Goal: Task Accomplishment & Management: Manage account settings

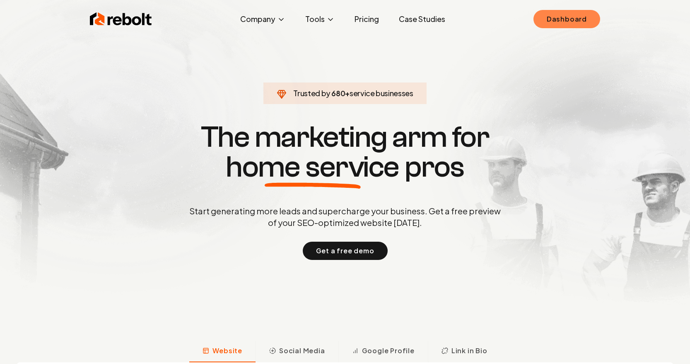
click at [566, 16] on link "Dashboard" at bounding box center [566, 19] width 67 height 18
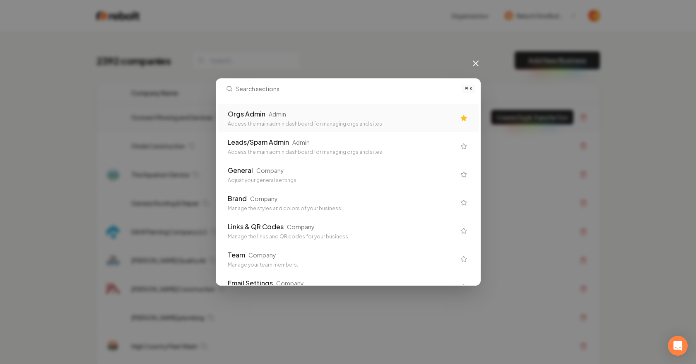
click at [302, 115] on div "Orgs Admin Admin" at bounding box center [342, 114] width 228 height 10
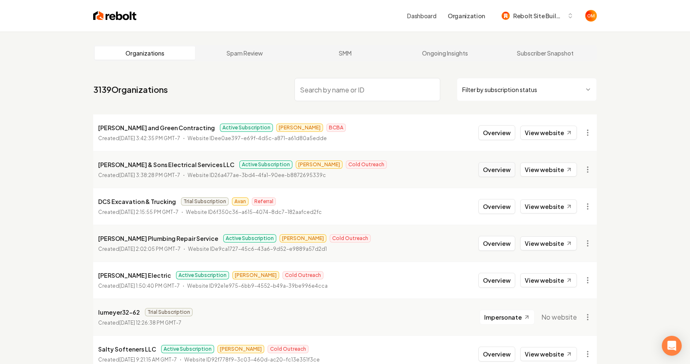
click at [499, 170] on button "Overview" at bounding box center [496, 169] width 37 height 15
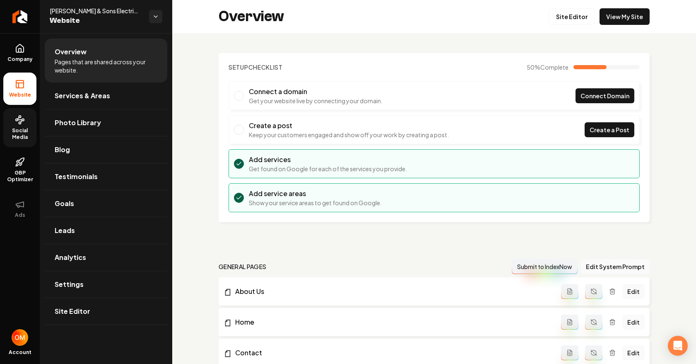
click at [23, 129] on span "Social Media" at bounding box center [19, 133] width 33 height 13
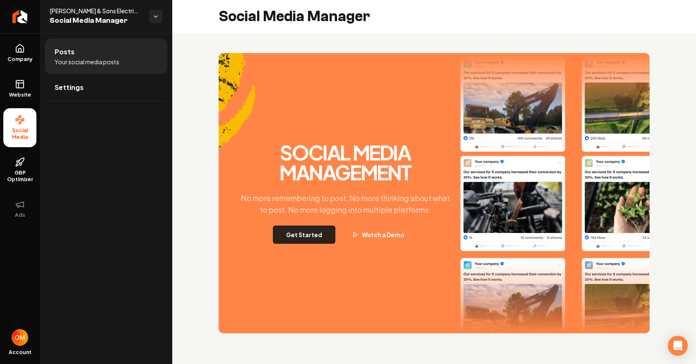
click at [311, 231] on button "Get Started" at bounding box center [304, 234] width 63 height 18
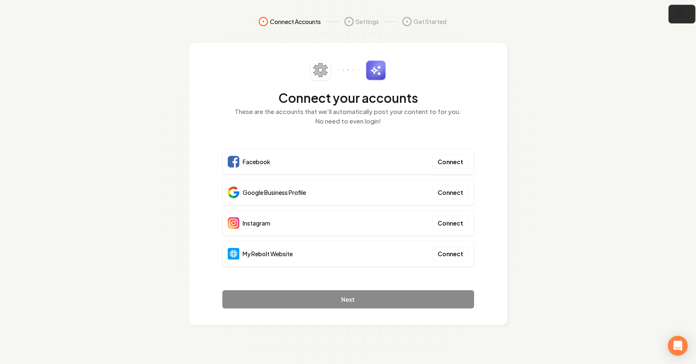
click at [679, 14] on icon "button" at bounding box center [679, 14] width 5 height 5
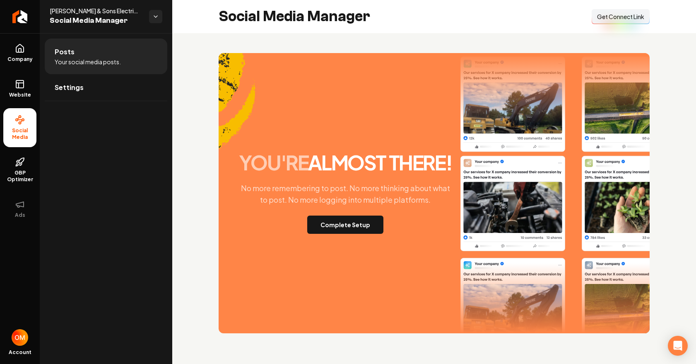
click at [628, 16] on span "Get Connect Link" at bounding box center [620, 16] width 47 height 8
click at [11, 88] on link "Website" at bounding box center [19, 88] width 33 height 32
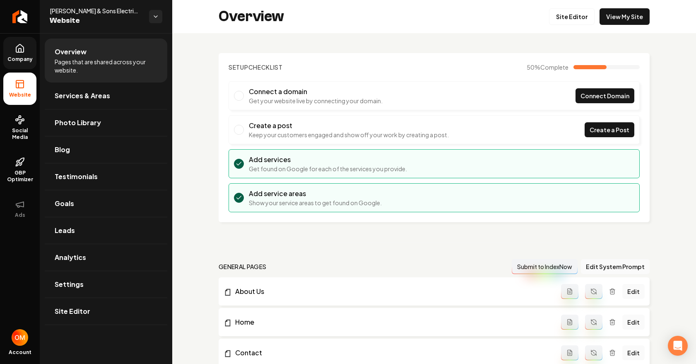
click at [20, 60] on span "Company" at bounding box center [20, 59] width 32 height 7
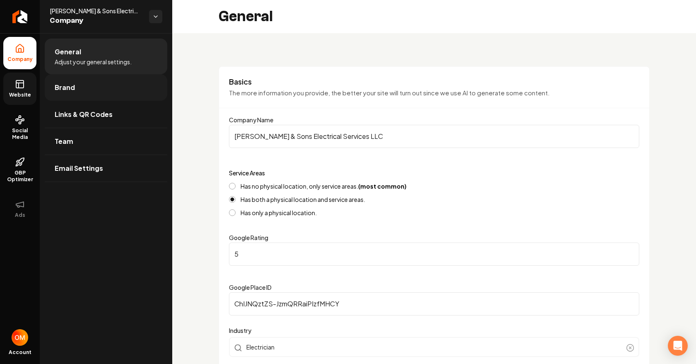
click at [78, 86] on link "Brand" at bounding box center [106, 87] width 123 height 26
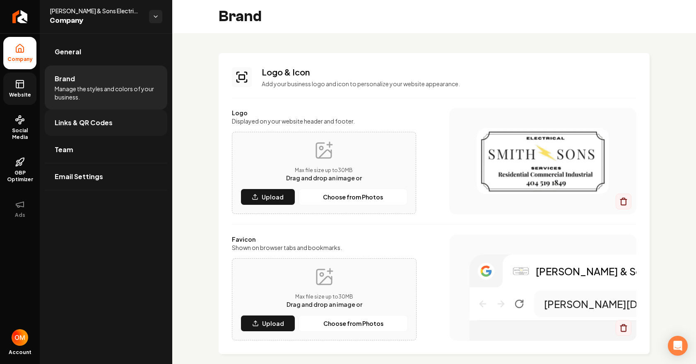
click at [65, 121] on span "Links & QR Codes" at bounding box center [84, 123] width 58 height 10
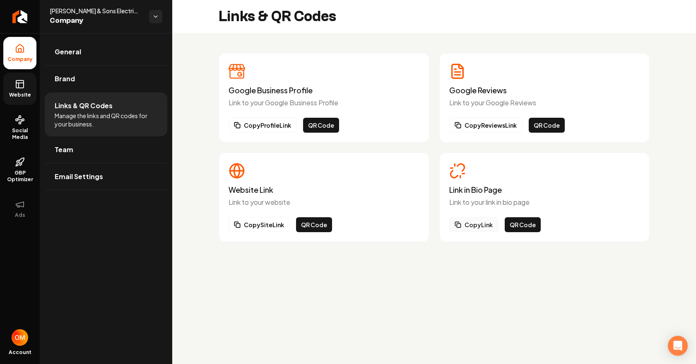
click at [479, 224] on button "Copy Link" at bounding box center [473, 224] width 49 height 15
click at [27, 84] on link "Website" at bounding box center [19, 88] width 33 height 32
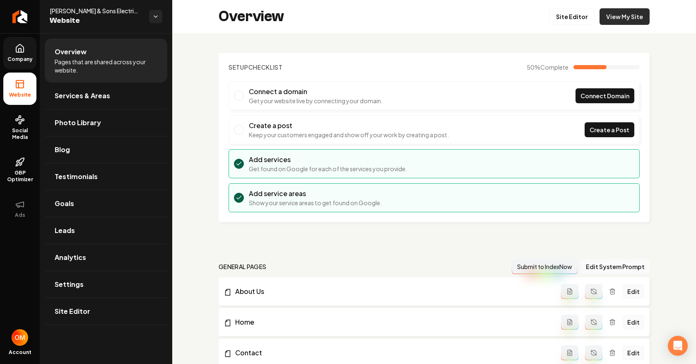
click at [600, 22] on link "View My Site" at bounding box center [625, 16] width 50 height 17
click at [15, 13] on icon "Return to dashboard" at bounding box center [19, 16] width 13 height 13
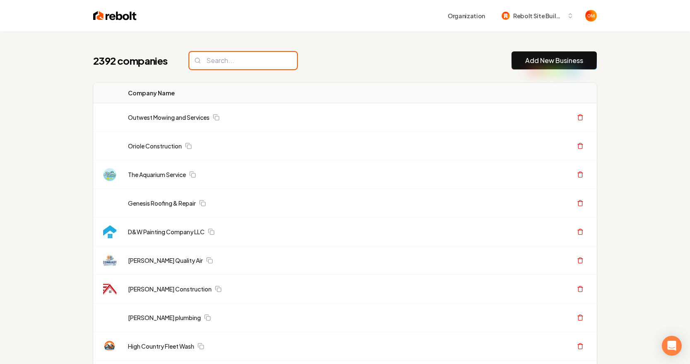
click at [238, 66] on input "search" at bounding box center [243, 60] width 108 height 17
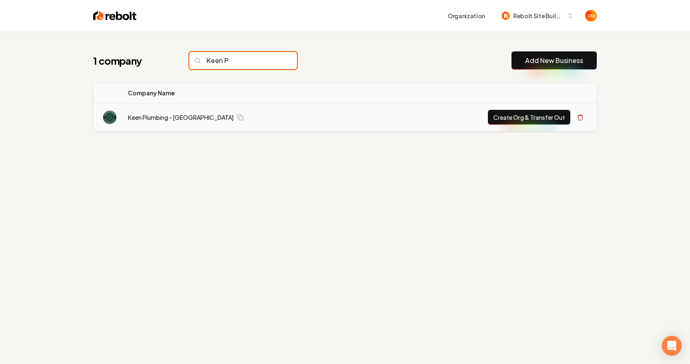
type input "Keen P"
click at [522, 111] on button "Create Org & Transfer Out" at bounding box center [529, 117] width 82 height 15
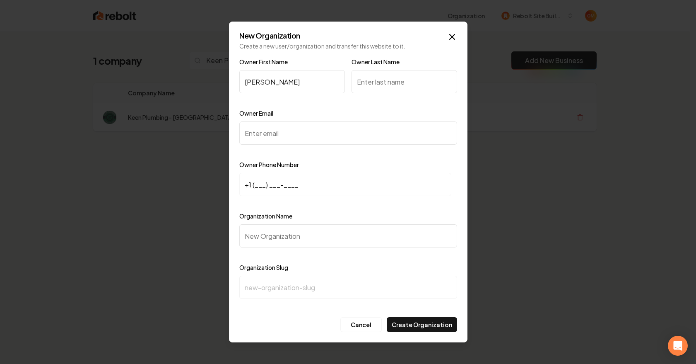
type input "Brett"
click at [410, 79] on input "Owner Last Name" at bounding box center [405, 81] width 106 height 23
